Goal: Information Seeking & Learning: Learn about a topic

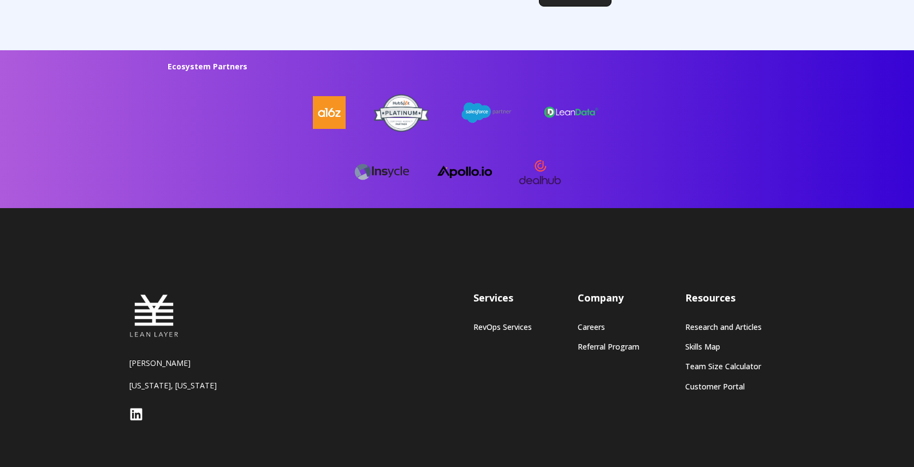
scroll to position [2951, 0]
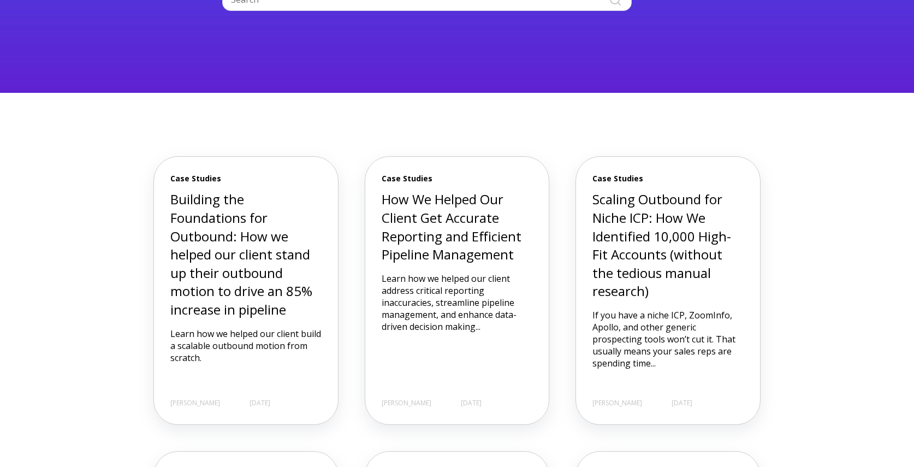
scroll to position [272, 0]
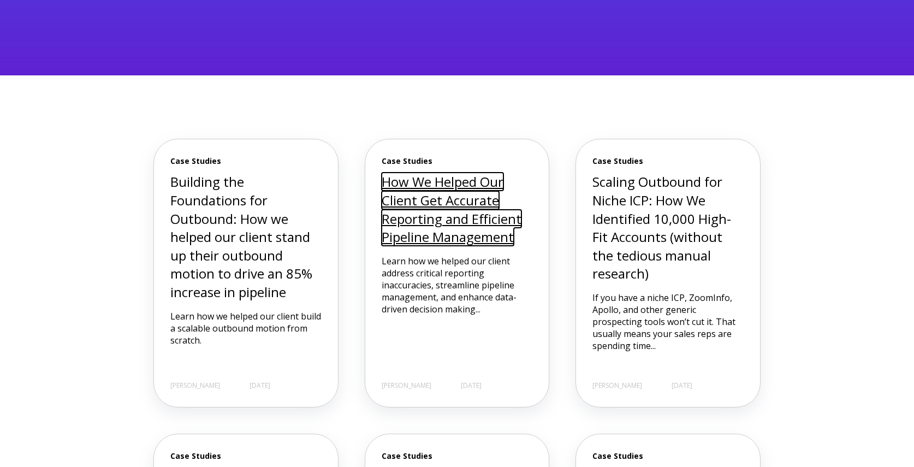
click at [489, 222] on link "How We Helped Our Client Get Accurate Reporting and Efficient Pipeline Manageme…" at bounding box center [452, 209] width 140 height 73
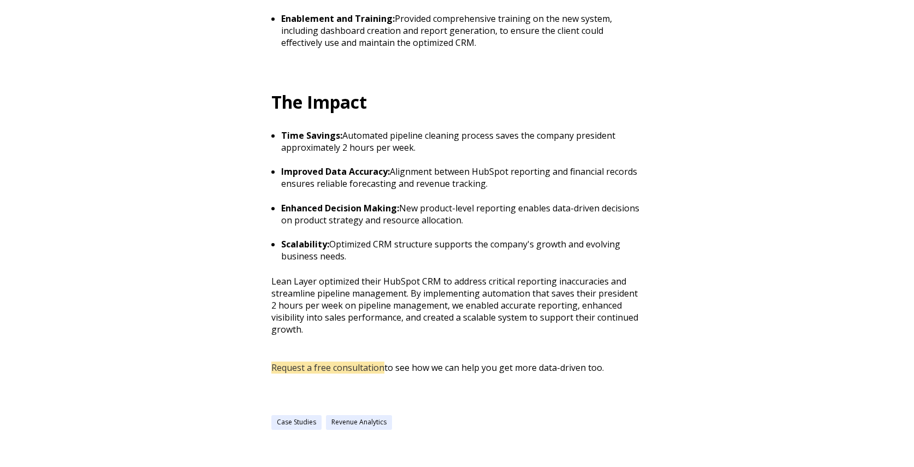
scroll to position [1221, 0]
